Goal: Task Accomplishment & Management: Use online tool/utility

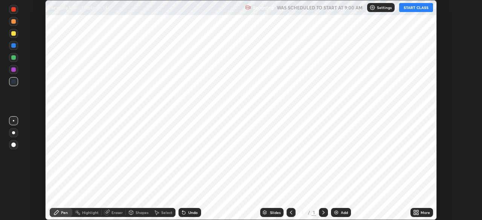
scroll to position [220, 482]
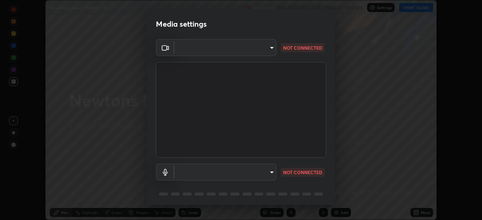
type input "e5f32b9a37d83756d2696e8423a1893a7de7eefef83412cf73fe4da3c4688103"
type input "ae0975cef7388746c2778fd6dc2b00d9a595315052e87b14b0d2850c1354851c"
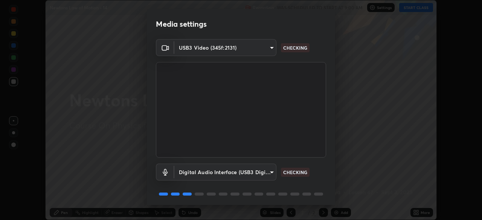
scroll to position [26, 0]
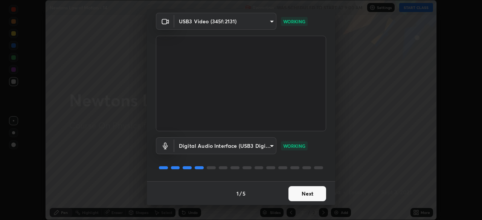
click at [312, 193] on button "Next" at bounding box center [307, 193] width 38 height 15
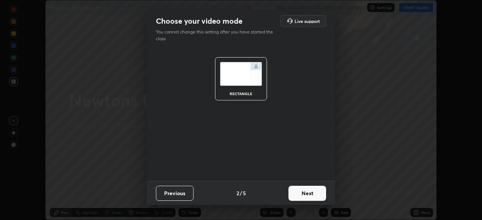
scroll to position [0, 0]
click at [313, 193] on button "Next" at bounding box center [307, 193] width 38 height 15
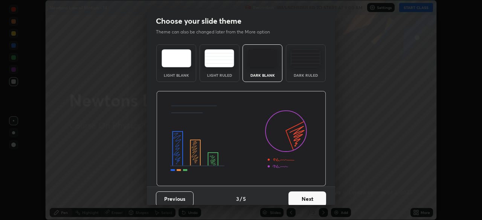
click at [313, 198] on button "Next" at bounding box center [307, 198] width 38 height 15
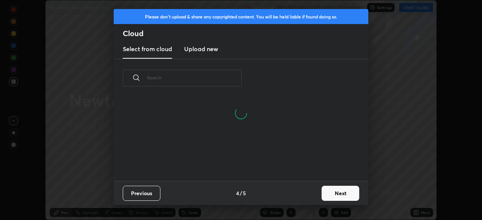
click at [343, 194] on button "Next" at bounding box center [340, 193] width 38 height 15
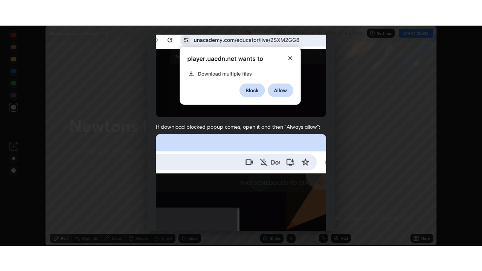
scroll to position [180, 0]
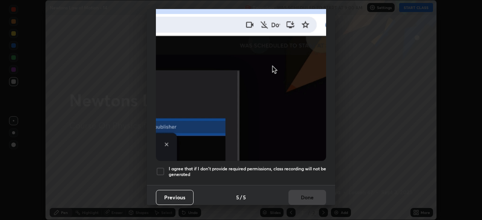
click at [160, 169] on div at bounding box center [160, 171] width 9 height 9
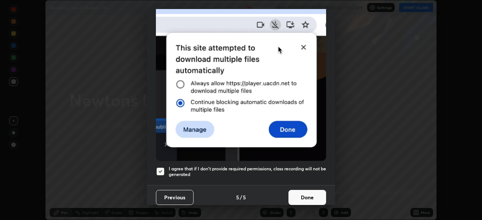
click at [312, 193] on button "Done" at bounding box center [307, 197] width 38 height 15
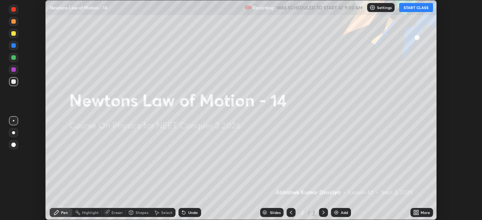
click at [416, 214] on icon at bounding box center [417, 214] width 2 height 2
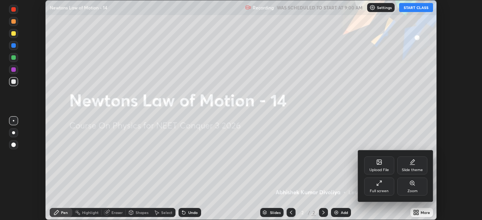
click at [381, 188] on div "Full screen" at bounding box center [379, 187] width 30 height 18
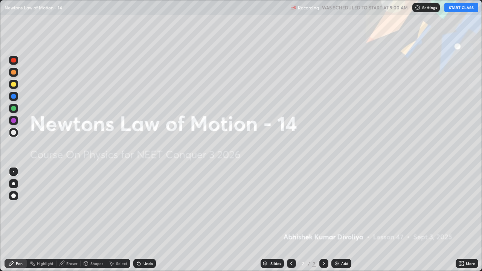
scroll to position [271, 482]
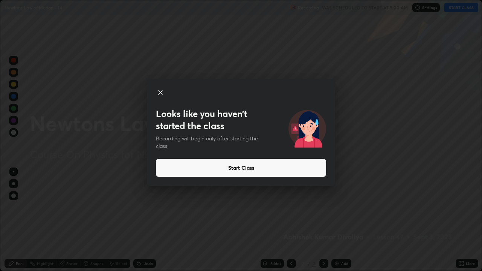
click at [239, 166] on button "Start Class" at bounding box center [241, 168] width 170 height 18
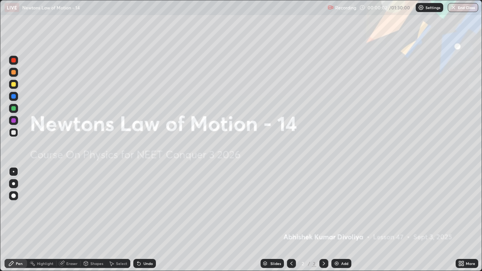
click at [342, 220] on div "Add" at bounding box center [344, 263] width 7 height 4
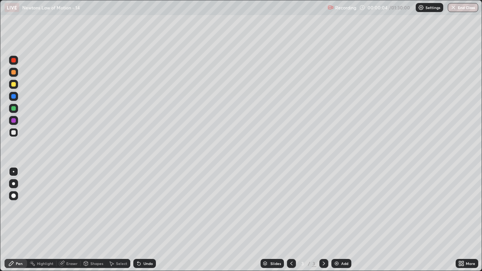
click at [14, 194] on div at bounding box center [13, 195] width 5 height 5
click at [14, 85] on div at bounding box center [13, 84] width 5 height 5
click at [15, 109] on div at bounding box center [13, 108] width 5 height 5
click at [14, 133] on div at bounding box center [13, 132] width 5 height 5
click at [15, 71] on div at bounding box center [13, 72] width 5 height 5
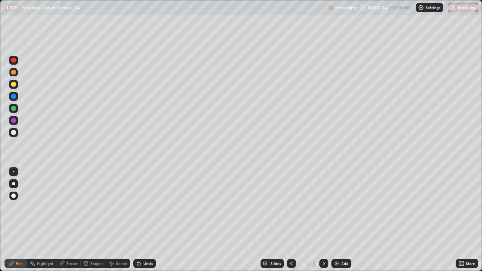
click at [98, 220] on div "Shapes" at bounding box center [96, 263] width 13 height 4
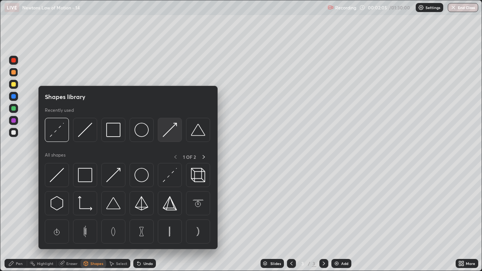
click at [172, 135] on img at bounding box center [170, 130] width 14 height 14
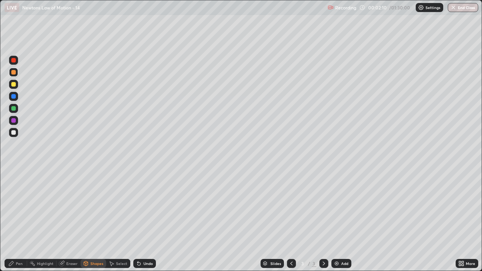
click at [17, 220] on div "Pen" at bounding box center [16, 263] width 23 height 9
click at [95, 220] on div "Shapes" at bounding box center [96, 263] width 13 height 4
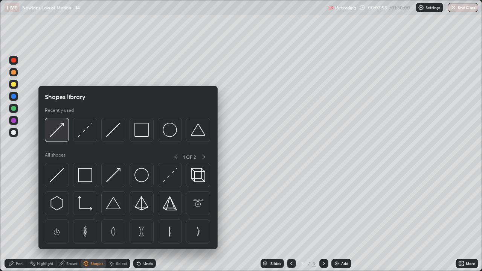
click at [65, 132] on div at bounding box center [57, 130] width 24 height 24
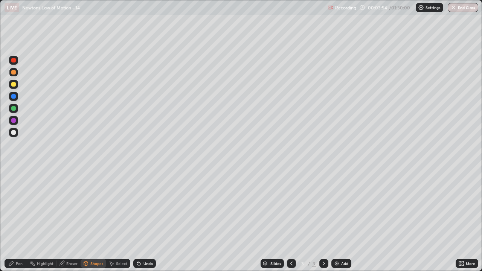
click at [14, 62] on div at bounding box center [13, 60] width 5 height 5
click at [24, 220] on div "Pen" at bounding box center [16, 263] width 23 height 9
click at [14, 132] on div at bounding box center [13, 132] width 5 height 5
click at [14, 109] on div at bounding box center [13, 108] width 5 height 5
click at [15, 86] on div at bounding box center [13, 84] width 5 height 5
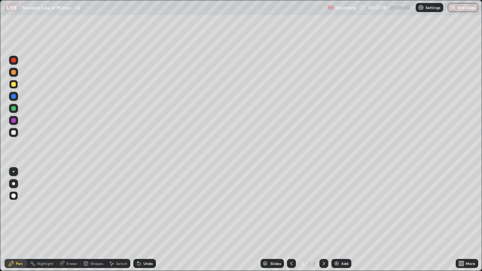
click at [14, 108] on div at bounding box center [13, 108] width 5 height 5
click at [338, 220] on img at bounding box center [336, 263] width 6 height 6
click at [14, 84] on div at bounding box center [13, 84] width 5 height 5
click at [95, 220] on div "Shapes" at bounding box center [96, 263] width 13 height 4
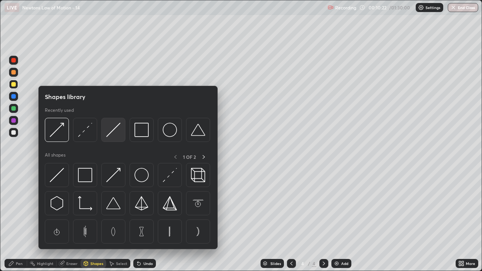
click at [109, 135] on img at bounding box center [113, 130] width 14 height 14
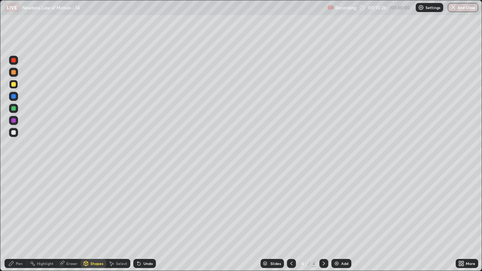
click at [18, 220] on div "Pen" at bounding box center [19, 263] width 7 height 4
click at [95, 220] on div "Shapes" at bounding box center [96, 263] width 13 height 4
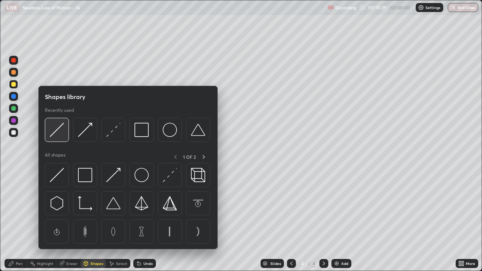
click at [58, 137] on img at bounding box center [57, 130] width 14 height 14
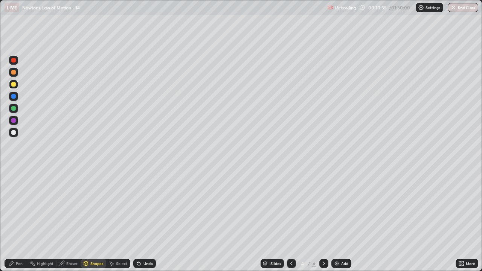
click at [23, 220] on div "Pen" at bounding box center [16, 263] width 23 height 9
click at [14, 110] on div at bounding box center [13, 108] width 5 height 5
click at [14, 129] on div at bounding box center [13, 132] width 9 height 9
click at [14, 110] on div at bounding box center [13, 108] width 5 height 5
click at [14, 132] on div at bounding box center [13, 132] width 5 height 5
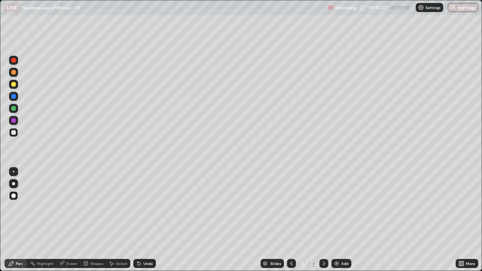
click at [15, 120] on div at bounding box center [13, 120] width 5 height 5
click at [337, 220] on img at bounding box center [336, 263] width 6 height 6
click at [15, 84] on div at bounding box center [13, 84] width 5 height 5
click at [93, 220] on div "Shapes" at bounding box center [96, 263] width 13 height 4
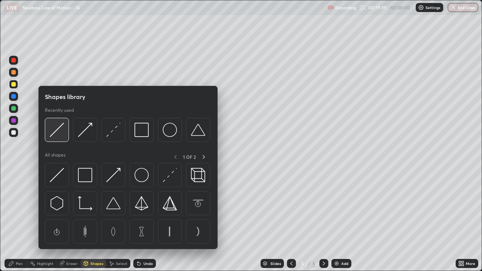
click at [62, 134] on img at bounding box center [57, 130] width 14 height 14
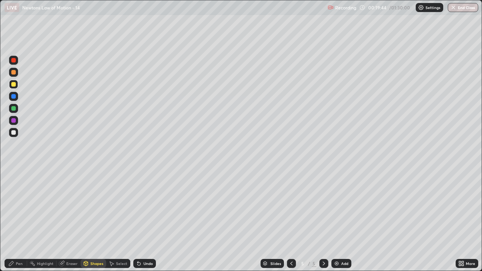
click at [16, 220] on div "Pen" at bounding box center [19, 263] width 7 height 4
click at [12, 109] on div at bounding box center [13, 108] width 5 height 5
click at [14, 132] on div at bounding box center [13, 132] width 5 height 5
click at [14, 120] on div at bounding box center [13, 120] width 5 height 5
click at [14, 84] on div at bounding box center [13, 84] width 5 height 5
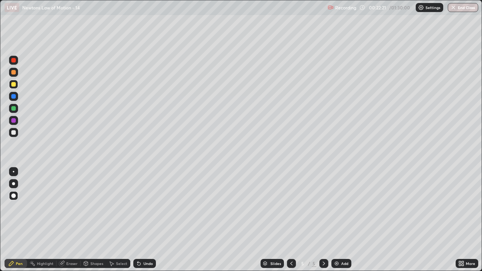
click at [12, 133] on div at bounding box center [13, 132] width 5 height 5
click at [14, 120] on div at bounding box center [13, 120] width 5 height 5
click at [13, 132] on div at bounding box center [13, 132] width 5 height 5
click at [14, 98] on div at bounding box center [13, 96] width 5 height 5
click at [336, 220] on img at bounding box center [336, 263] width 6 height 6
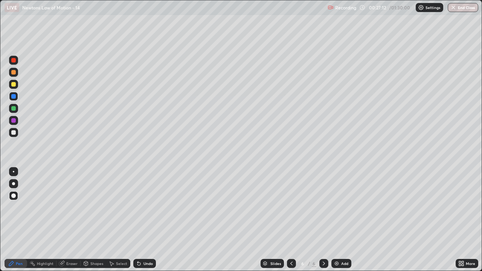
click at [15, 86] on div at bounding box center [13, 84] width 5 height 5
click at [97, 220] on div "Shapes" at bounding box center [94, 263] width 26 height 9
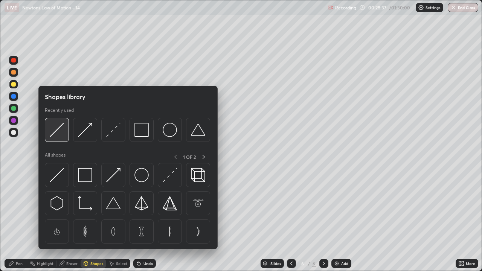
click at [61, 138] on div at bounding box center [57, 130] width 24 height 24
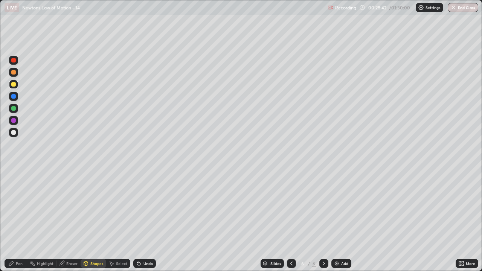
click at [20, 220] on div "Pen" at bounding box center [16, 263] width 23 height 9
click at [13, 132] on div at bounding box center [13, 132] width 5 height 5
click at [94, 220] on div "Shapes" at bounding box center [96, 263] width 13 height 4
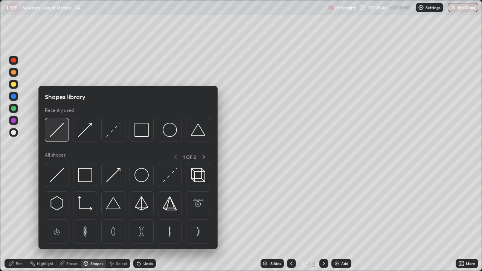
click at [62, 138] on div at bounding box center [57, 130] width 24 height 24
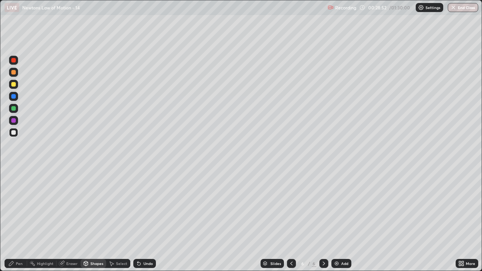
click at [18, 220] on div "Pen" at bounding box center [19, 263] width 7 height 4
click at [14, 73] on div at bounding box center [13, 72] width 5 height 5
click at [13, 108] on div at bounding box center [13, 108] width 5 height 5
click at [14, 96] on div at bounding box center [13, 96] width 5 height 5
click at [14, 134] on div at bounding box center [13, 132] width 5 height 5
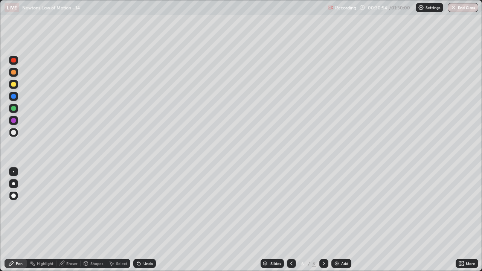
click at [14, 72] on div at bounding box center [13, 72] width 5 height 5
click at [13, 133] on div at bounding box center [13, 132] width 5 height 5
click at [14, 72] on div at bounding box center [13, 72] width 5 height 5
click at [337, 220] on img at bounding box center [336, 263] width 6 height 6
click at [15, 85] on div at bounding box center [13, 84] width 5 height 5
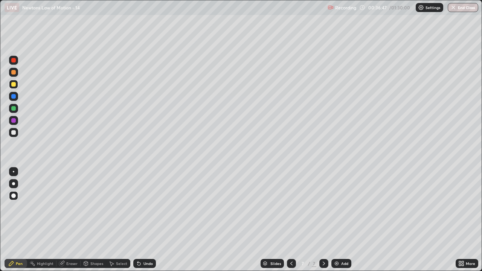
click at [15, 108] on div at bounding box center [13, 108] width 5 height 5
click at [15, 132] on div at bounding box center [13, 132] width 5 height 5
click at [145, 220] on div "Undo" at bounding box center [147, 263] width 9 height 4
click at [149, 220] on div "Undo" at bounding box center [147, 263] width 9 height 4
click at [14, 72] on div at bounding box center [13, 72] width 5 height 5
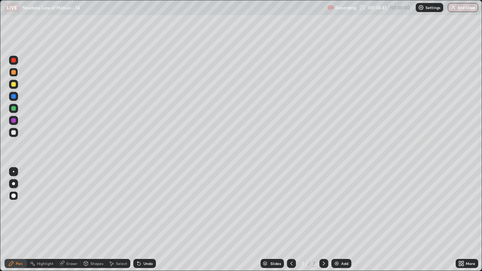
click at [14, 108] on div at bounding box center [13, 108] width 5 height 5
click at [14, 73] on div at bounding box center [13, 72] width 5 height 5
click at [13, 84] on div at bounding box center [13, 84] width 5 height 5
click at [334, 220] on img at bounding box center [336, 263] width 6 height 6
click at [293, 220] on div at bounding box center [291, 263] width 9 height 15
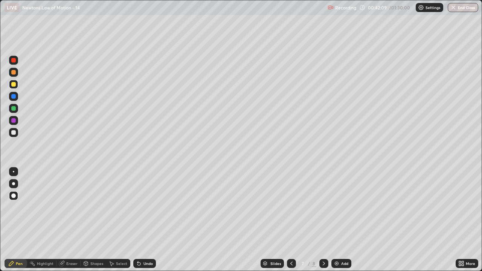
click at [326, 220] on div at bounding box center [323, 263] width 9 height 9
click at [97, 220] on div "Shapes" at bounding box center [96, 263] width 13 height 4
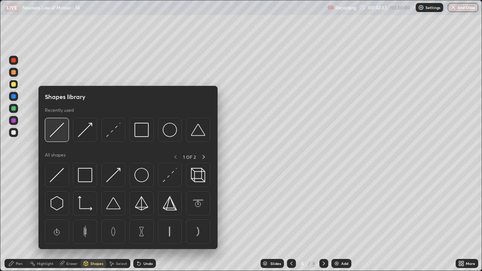
click at [61, 136] on img at bounding box center [57, 130] width 14 height 14
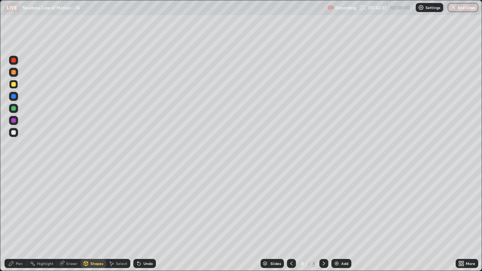
click at [20, 220] on div "Pen" at bounding box center [16, 263] width 23 height 9
click at [14, 109] on div at bounding box center [13, 108] width 5 height 5
click at [15, 74] on div at bounding box center [13, 72] width 5 height 5
click at [74, 220] on div "Eraser" at bounding box center [71, 263] width 11 height 4
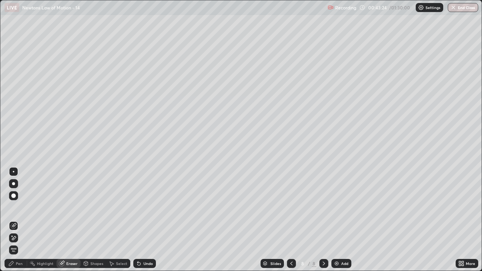
click at [24, 220] on div "Pen" at bounding box center [16, 263] width 23 height 9
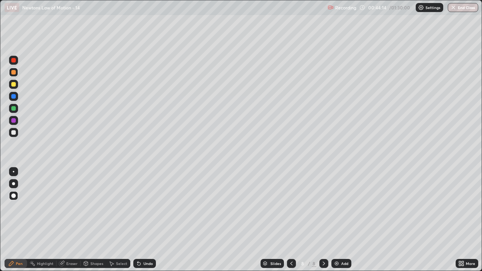
click at [14, 132] on div at bounding box center [13, 132] width 5 height 5
click at [15, 108] on div at bounding box center [13, 108] width 5 height 5
click at [11, 97] on div at bounding box center [13, 96] width 9 height 9
click at [13, 109] on div at bounding box center [13, 108] width 5 height 5
click at [14, 120] on div at bounding box center [13, 120] width 5 height 5
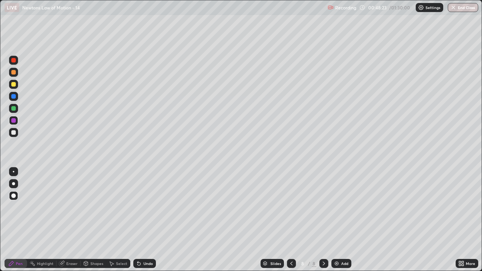
click at [14, 133] on div at bounding box center [13, 132] width 5 height 5
click at [336, 220] on img at bounding box center [336, 263] width 6 height 6
click at [14, 84] on div at bounding box center [13, 84] width 5 height 5
click at [92, 220] on div "Shapes" at bounding box center [96, 263] width 13 height 4
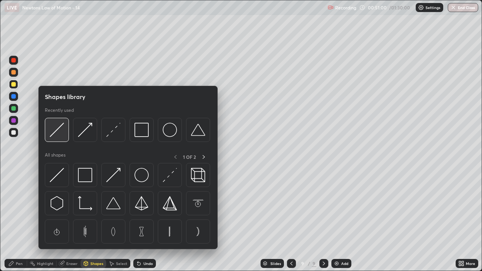
click at [62, 132] on img at bounding box center [57, 130] width 14 height 14
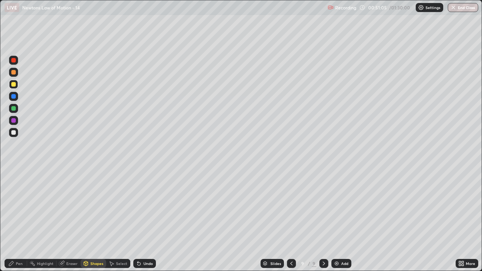
click at [20, 220] on div "Pen" at bounding box center [19, 263] width 7 height 4
click at [13, 133] on div at bounding box center [13, 132] width 5 height 5
click at [14, 72] on div at bounding box center [13, 72] width 5 height 5
click at [75, 220] on div "Eraser" at bounding box center [71, 263] width 11 height 4
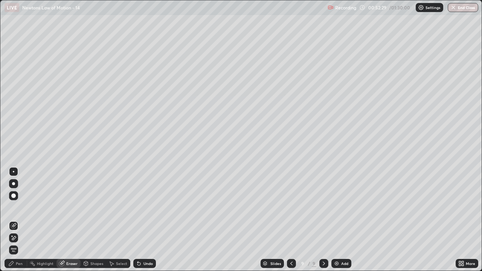
click at [22, 220] on div "Pen" at bounding box center [19, 263] width 7 height 4
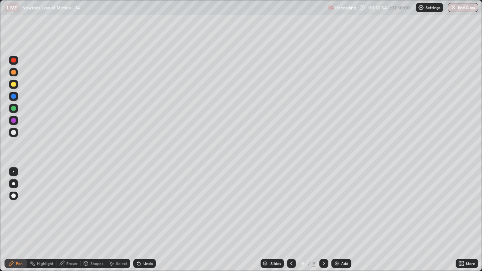
click at [71, 220] on div "Eraser" at bounding box center [71, 263] width 11 height 4
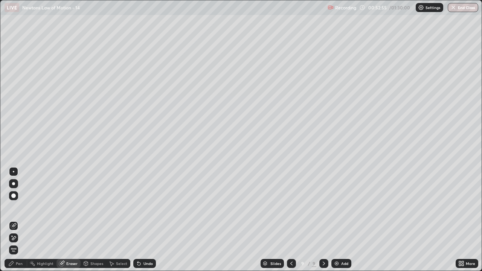
click at [17, 220] on div "Pen" at bounding box center [16, 263] width 23 height 9
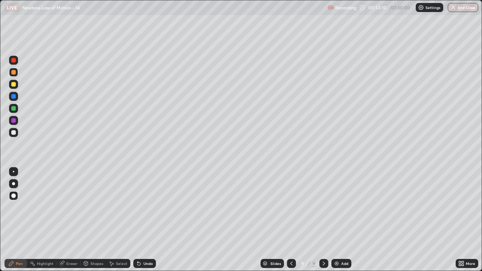
click at [17, 85] on div at bounding box center [13, 84] width 9 height 9
click at [14, 110] on div at bounding box center [13, 108] width 5 height 5
click at [12, 132] on div at bounding box center [13, 132] width 5 height 5
click at [95, 220] on div "Shapes" at bounding box center [96, 263] width 13 height 4
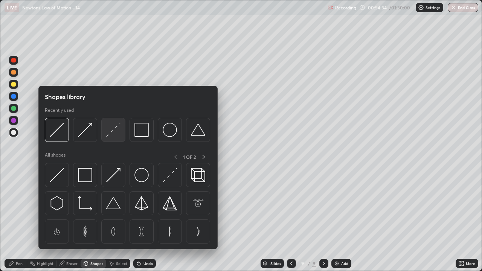
click at [110, 133] on img at bounding box center [113, 130] width 14 height 14
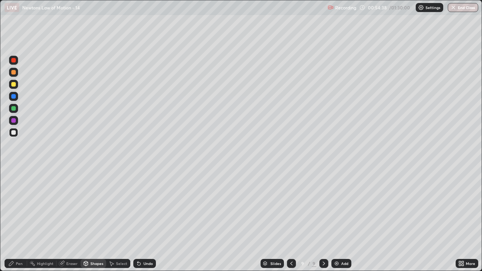
click at [19, 220] on div "Pen" at bounding box center [19, 263] width 7 height 4
click at [13, 72] on div at bounding box center [13, 72] width 5 height 5
click at [12, 71] on div at bounding box center [13, 72] width 5 height 5
click at [13, 98] on div at bounding box center [13, 96] width 5 height 5
click at [10, 134] on div at bounding box center [13, 132] width 9 height 9
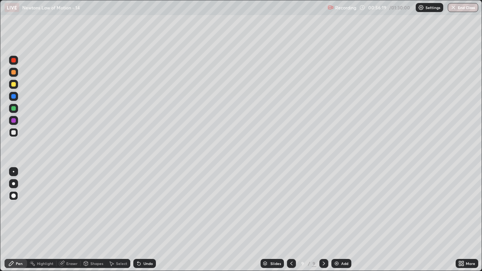
click at [146, 220] on div "Undo" at bounding box center [147, 263] width 9 height 4
click at [142, 220] on div "Undo" at bounding box center [144, 263] width 23 height 9
click at [138, 220] on div "Undo" at bounding box center [144, 263] width 23 height 9
click at [338, 220] on img at bounding box center [336, 263] width 6 height 6
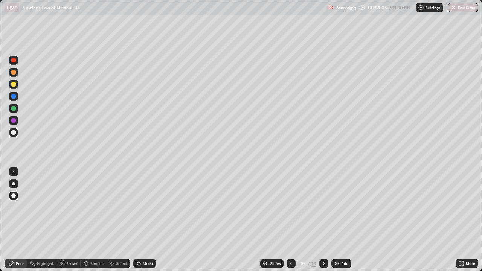
click at [14, 86] on div at bounding box center [13, 84] width 5 height 5
click at [74, 220] on div "Eraser" at bounding box center [71, 263] width 11 height 4
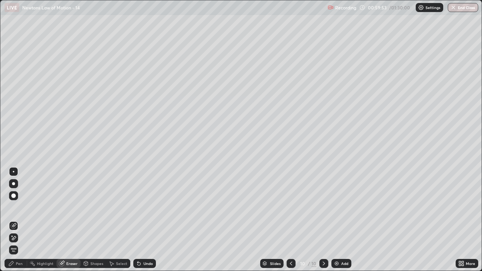
click at [24, 220] on div "Pen" at bounding box center [16, 263] width 23 height 9
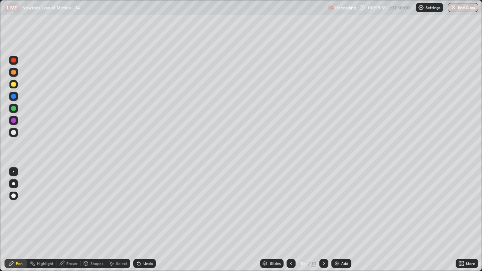
click at [14, 109] on div at bounding box center [13, 108] width 5 height 5
click at [14, 132] on div at bounding box center [13, 132] width 5 height 5
click at [12, 120] on div at bounding box center [13, 120] width 5 height 5
click at [14, 97] on div at bounding box center [13, 96] width 5 height 5
click at [94, 220] on div "Shapes" at bounding box center [96, 263] width 13 height 4
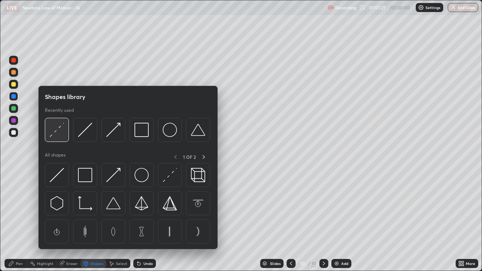
click at [59, 138] on div at bounding box center [57, 130] width 24 height 24
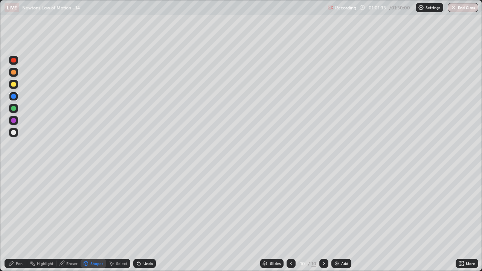
click at [21, 220] on div "Pen" at bounding box center [16, 263] width 23 height 9
click at [14, 72] on div at bounding box center [13, 72] width 5 height 5
click at [14, 133] on div at bounding box center [13, 132] width 5 height 5
click at [147, 220] on div "Undo" at bounding box center [147, 263] width 9 height 4
click at [143, 220] on div "Undo" at bounding box center [147, 263] width 9 height 4
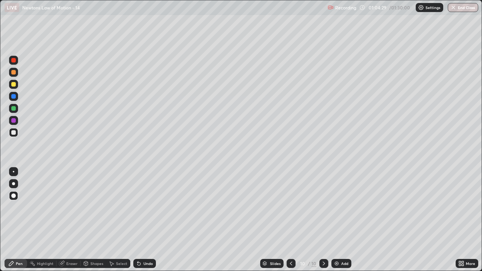
click at [142, 220] on div "Undo" at bounding box center [144, 263] width 23 height 9
click at [141, 220] on div "Undo" at bounding box center [144, 263] width 23 height 9
click at [143, 220] on div "Undo" at bounding box center [147, 263] width 9 height 4
click at [145, 220] on div "Undo" at bounding box center [147, 263] width 9 height 4
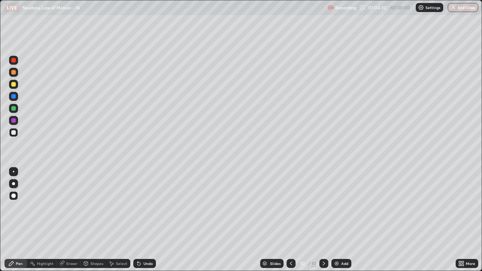
click at [146, 220] on div "Undo" at bounding box center [147, 263] width 9 height 4
click at [147, 220] on div "Undo" at bounding box center [147, 263] width 9 height 4
click at [148, 220] on div "Undo" at bounding box center [147, 263] width 9 height 4
click at [149, 220] on div "Undo" at bounding box center [147, 263] width 9 height 4
click at [150, 220] on div "Undo" at bounding box center [147, 263] width 9 height 4
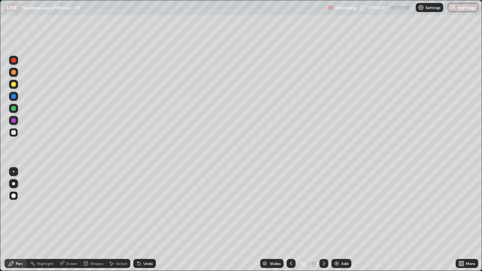
click at [151, 220] on div "Undo" at bounding box center [147, 263] width 9 height 4
click at [150, 220] on div "Undo" at bounding box center [147, 263] width 9 height 4
click at [152, 220] on div "Undo" at bounding box center [144, 263] width 23 height 9
click at [151, 220] on div "Undo" at bounding box center [147, 263] width 9 height 4
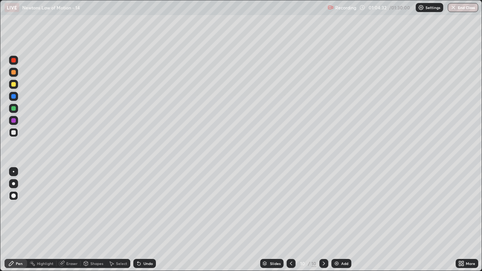
click at [153, 220] on div "Undo" at bounding box center [144, 263] width 23 height 9
click at [152, 220] on div "Undo" at bounding box center [144, 263] width 23 height 9
click at [153, 220] on div "Undo" at bounding box center [144, 263] width 23 height 9
click at [152, 220] on div "Undo" at bounding box center [144, 263] width 23 height 9
click at [150, 220] on div "Undo" at bounding box center [147, 263] width 9 height 4
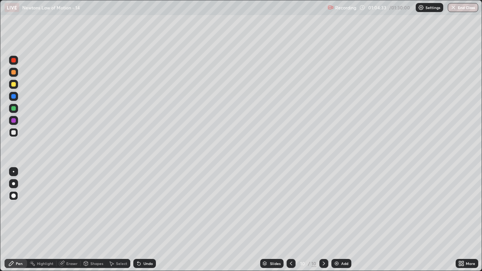
click at [155, 220] on div "Undo" at bounding box center [144, 263] width 23 height 9
click at [152, 220] on div "Undo" at bounding box center [144, 263] width 23 height 9
click at [153, 220] on div "Undo" at bounding box center [144, 263] width 23 height 9
click at [154, 220] on div "Undo" at bounding box center [144, 263] width 23 height 9
click at [153, 220] on div "Undo" at bounding box center [144, 263] width 23 height 9
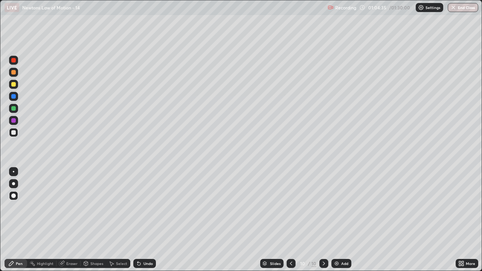
click at [153, 220] on div "Undo" at bounding box center [144, 263] width 23 height 9
click at [154, 220] on div "Undo" at bounding box center [144, 263] width 23 height 9
click at [153, 220] on div "Undo" at bounding box center [144, 263] width 23 height 9
click at [159, 220] on div "Slides 10 / 10 Add" at bounding box center [305, 263] width 299 height 15
click at [160, 220] on div "Slides 10 / 10 Add" at bounding box center [305, 263] width 299 height 15
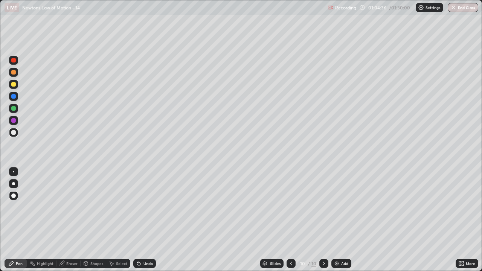
click at [155, 220] on div "Undo" at bounding box center [144, 263] width 23 height 9
click at [146, 220] on div "Undo" at bounding box center [144, 263] width 23 height 9
click at [142, 220] on div "Undo" at bounding box center [144, 263] width 23 height 9
click at [341, 220] on div "Add" at bounding box center [344, 263] width 7 height 4
click at [14, 84] on div at bounding box center [13, 84] width 5 height 5
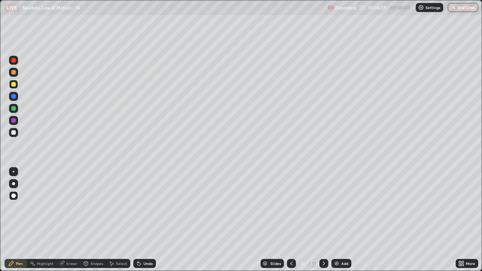
click at [14, 72] on div at bounding box center [13, 72] width 5 height 5
click at [13, 134] on div at bounding box center [13, 132] width 5 height 5
click at [140, 220] on icon at bounding box center [139, 263] width 6 height 6
click at [137, 220] on icon at bounding box center [138, 263] width 3 height 3
click at [139, 220] on icon at bounding box center [139, 263] width 6 height 6
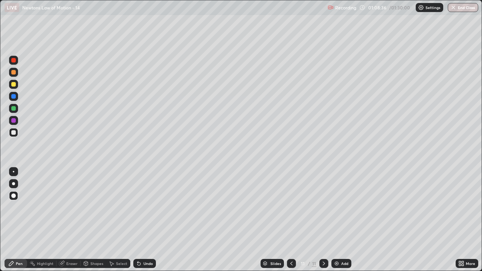
click at [15, 109] on div at bounding box center [13, 108] width 5 height 5
click at [10, 97] on div at bounding box center [13, 96] width 9 height 9
click at [13, 85] on div at bounding box center [13, 84] width 5 height 5
click at [12, 132] on div at bounding box center [13, 132] width 5 height 5
click at [334, 220] on img at bounding box center [336, 263] width 6 height 6
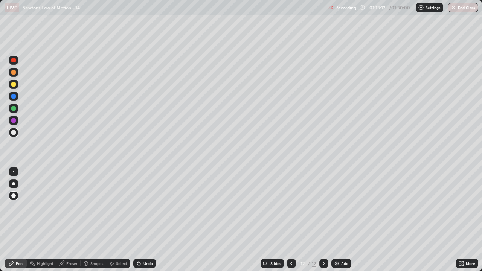
click at [290, 220] on icon at bounding box center [291, 263] width 6 height 6
click at [322, 220] on icon at bounding box center [323, 263] width 2 height 4
click at [14, 84] on div at bounding box center [13, 84] width 5 height 5
click at [14, 133] on div at bounding box center [13, 132] width 5 height 5
click at [13, 86] on div at bounding box center [13, 84] width 5 height 5
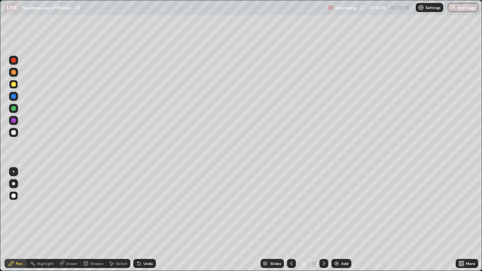
click at [15, 107] on div at bounding box center [13, 108] width 5 height 5
click at [14, 132] on div at bounding box center [13, 132] width 5 height 5
click at [14, 110] on div at bounding box center [13, 108] width 5 height 5
click at [14, 73] on div at bounding box center [13, 72] width 5 height 5
click at [467, 7] on button "End Class" at bounding box center [462, 7] width 30 height 9
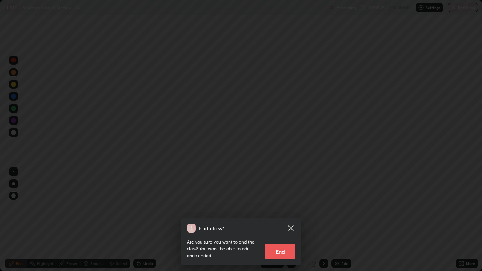
click at [278, 220] on button "End" at bounding box center [280, 251] width 30 height 15
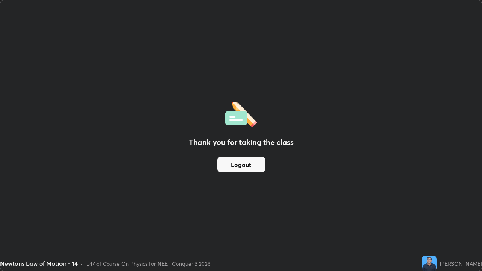
click at [254, 164] on button "Logout" at bounding box center [241, 164] width 48 height 15
